Goal: Check status: Check status

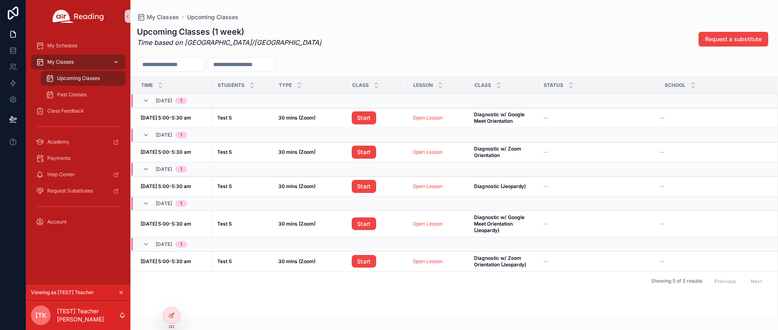
click at [56, 62] on span "My Classes" at bounding box center [60, 62] width 27 height 7
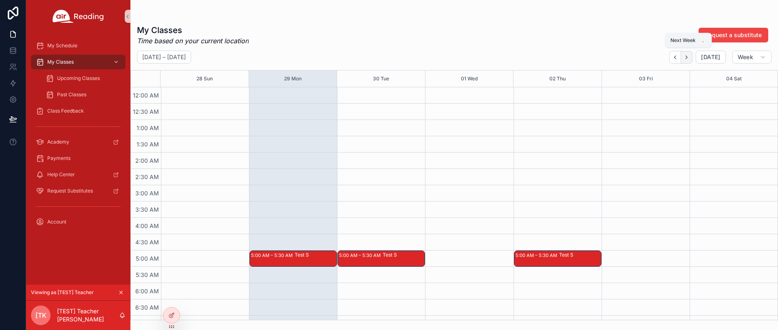
click at [686, 56] on icon "Next" at bounding box center [687, 57] width 6 height 6
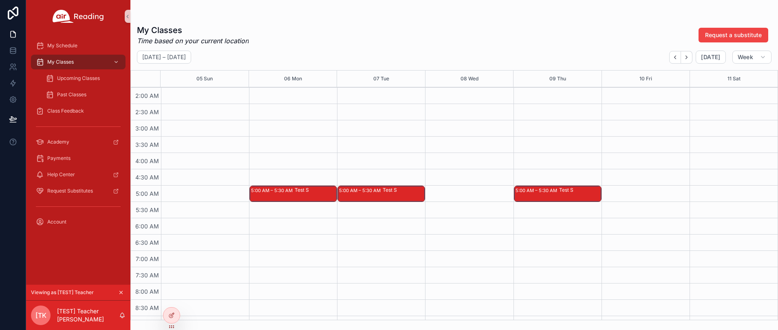
scroll to position [54, 0]
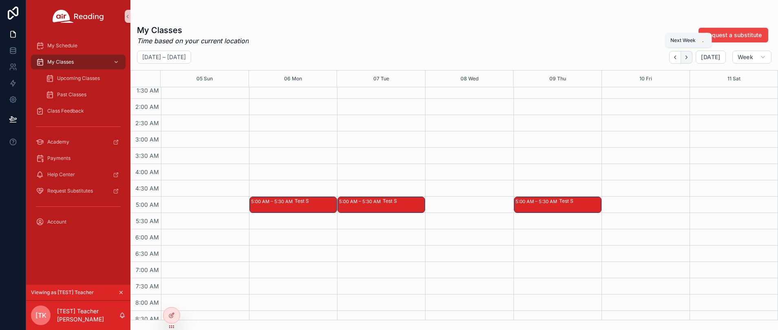
click at [689, 59] on icon "Next" at bounding box center [687, 57] width 6 height 6
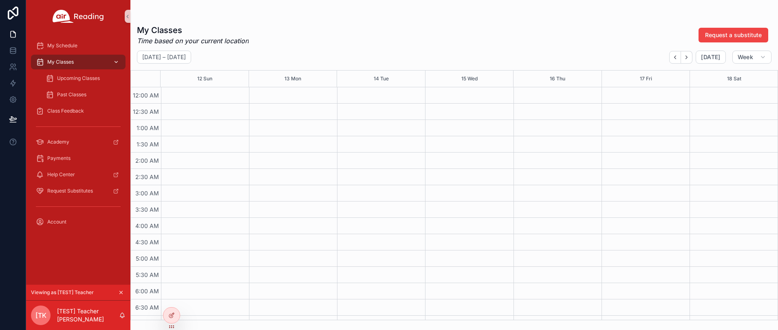
click at [60, 63] on span "My Classes" at bounding box center [60, 62] width 27 height 7
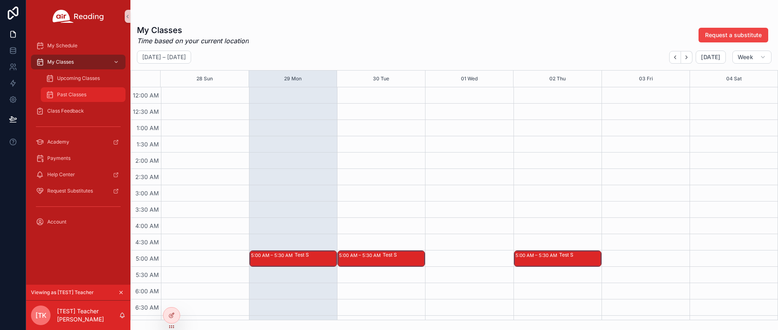
click at [61, 96] on span "Past Classes" at bounding box center [71, 94] width 29 height 7
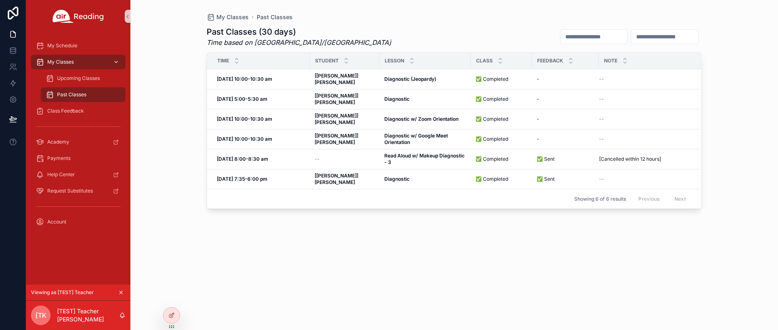
click at [68, 65] on div "My Classes" at bounding box center [78, 61] width 85 height 13
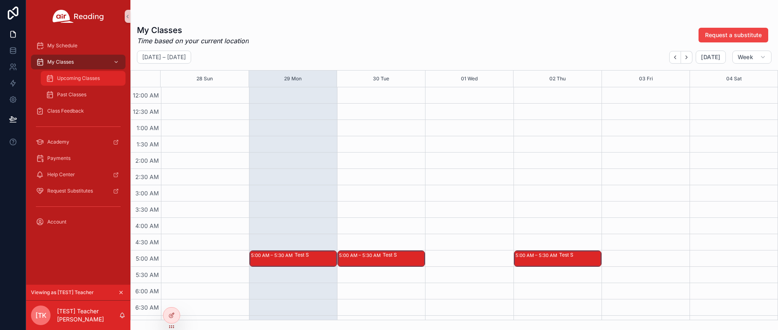
click at [69, 82] on div "Upcoming Classes" at bounding box center [83, 78] width 75 height 13
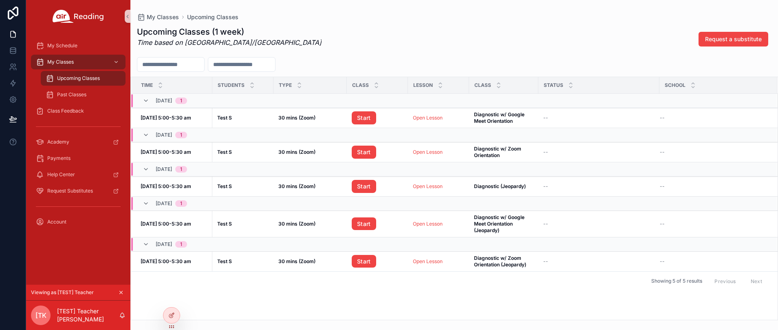
click at [558, 46] on div "Upcoming Classes (1 week) Time based on America/[GEOGRAPHIC_DATA] Request a sub…" at bounding box center [454, 39] width 635 height 26
